Goal: Task Accomplishment & Management: Use online tool/utility

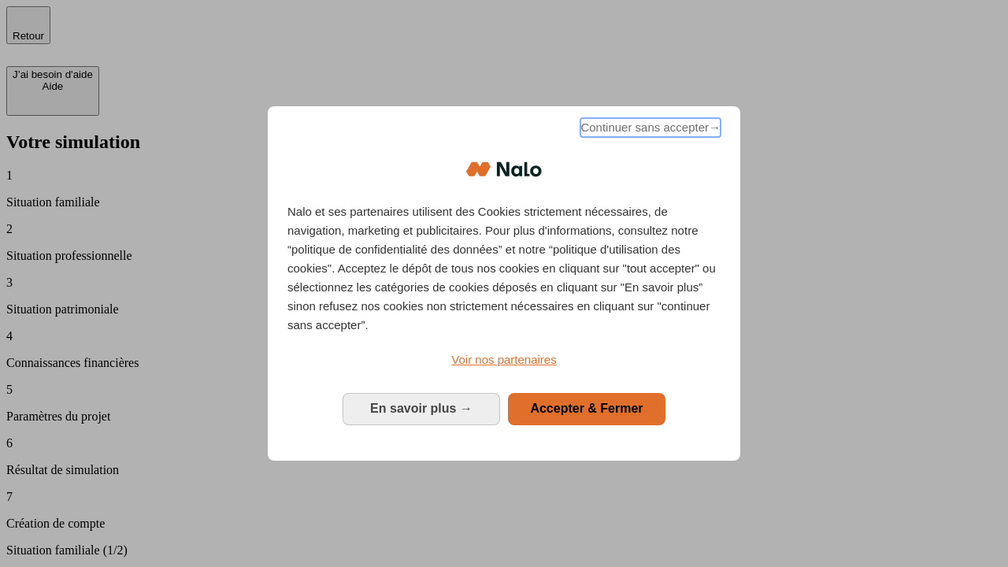
click at [649, 130] on span "Continuer sans accepter →" at bounding box center [650, 127] width 140 height 19
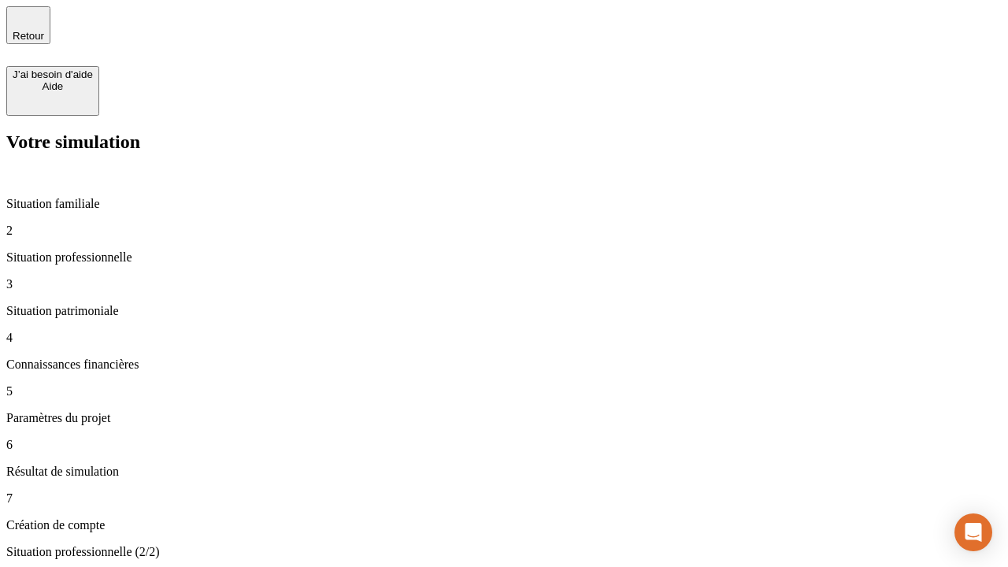
type input "30 000"
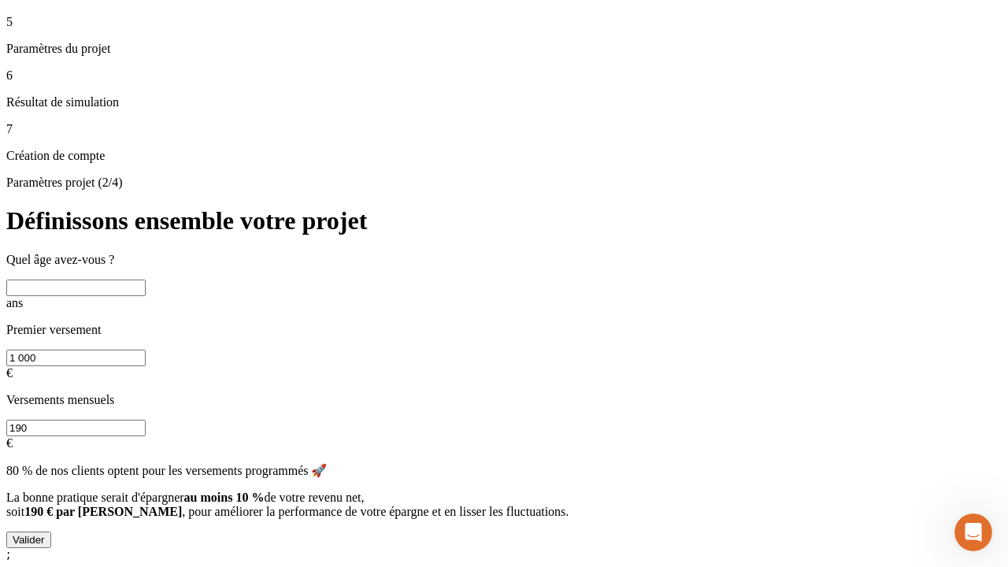
scroll to position [14, 0]
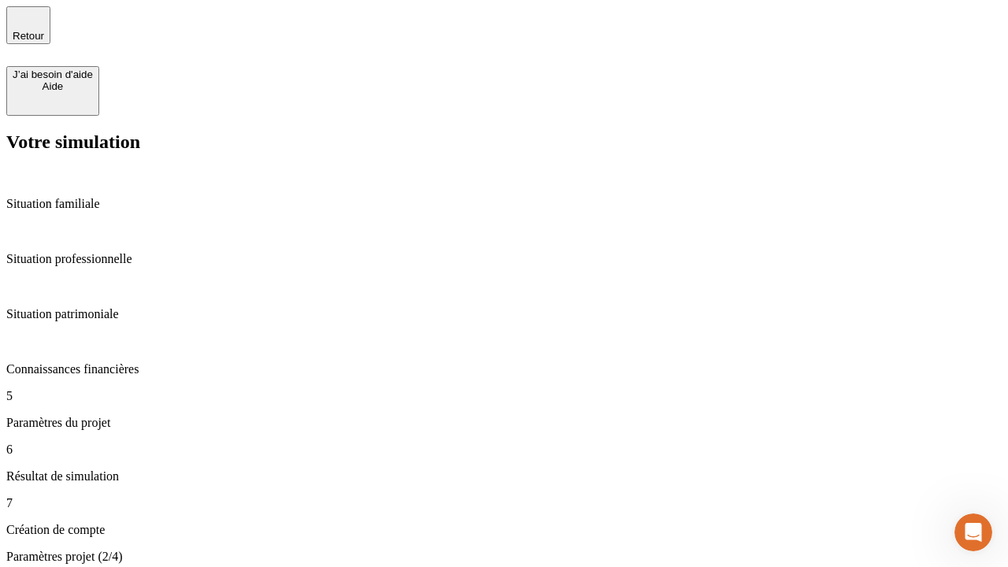
type input "25"
type input "1 000"
type input "640"
